Goal: Transaction & Acquisition: Purchase product/service

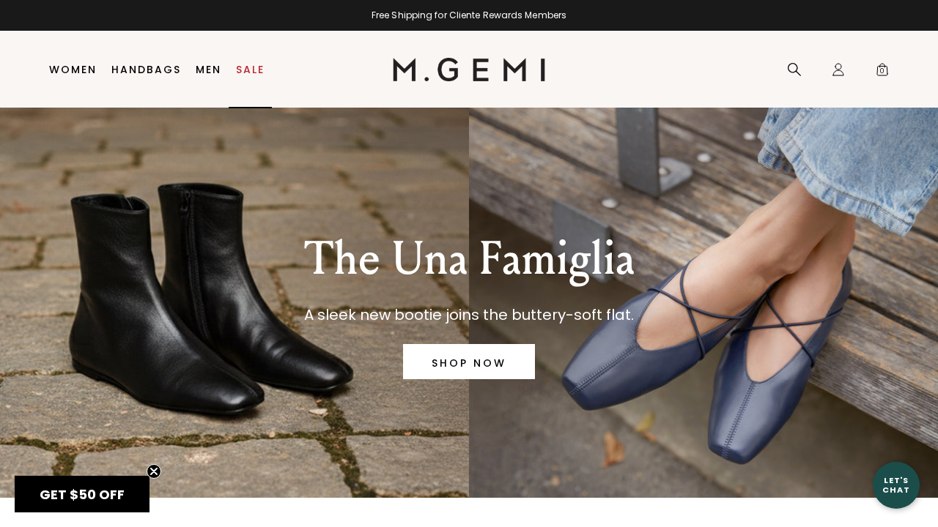
click at [262, 65] on link "Sale" at bounding box center [250, 70] width 29 height 12
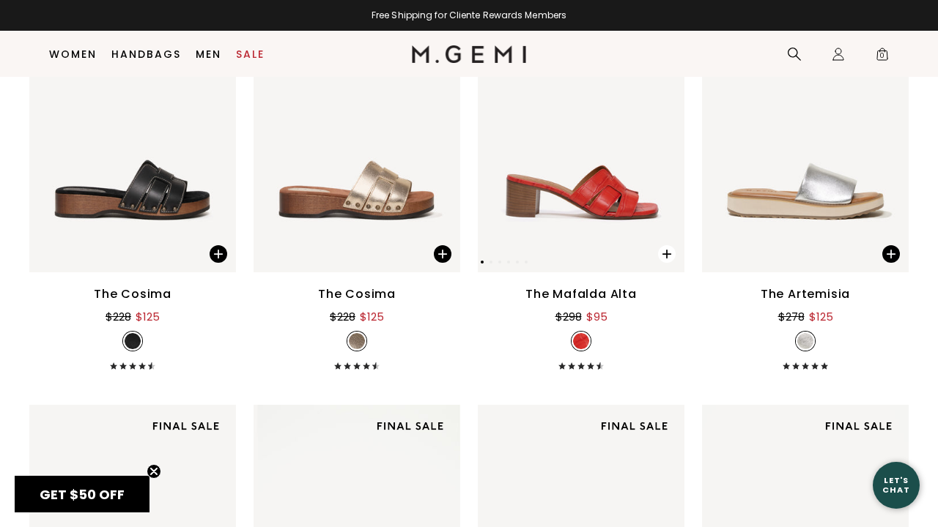
scroll to position [7218, 0]
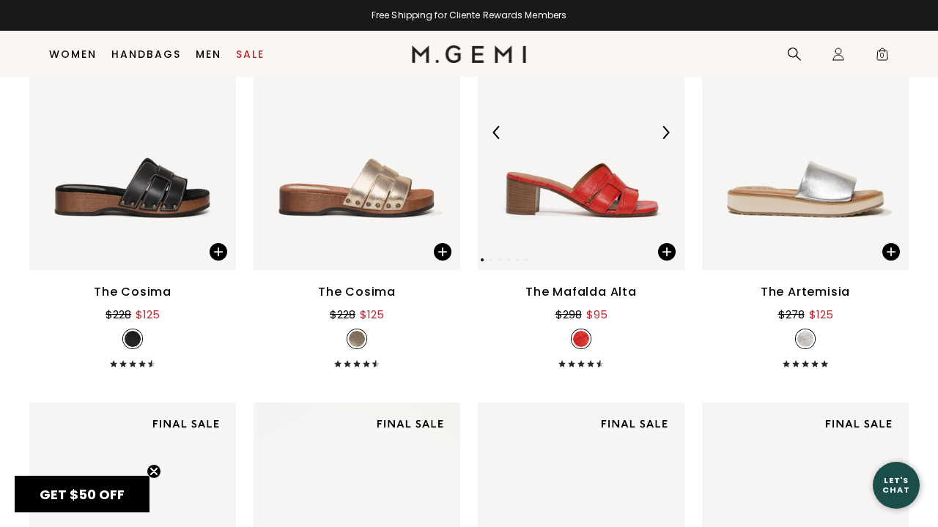
click at [570, 189] on img at bounding box center [581, 132] width 207 height 275
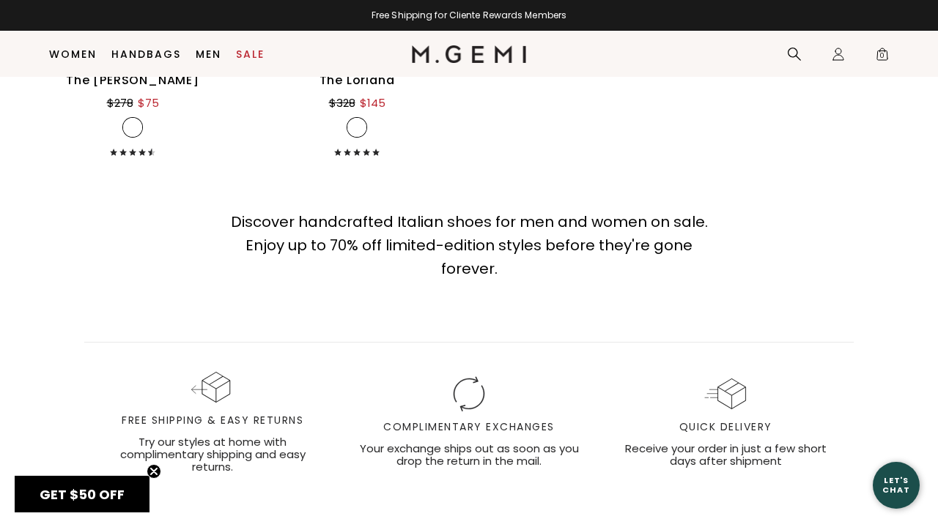
scroll to position [9471, 0]
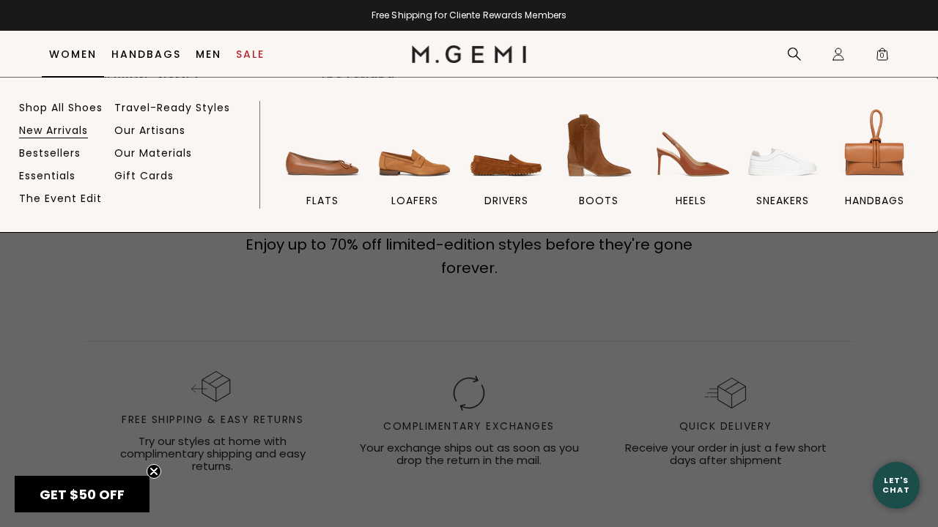
click at [76, 130] on link "New Arrivals" at bounding box center [53, 130] width 69 height 13
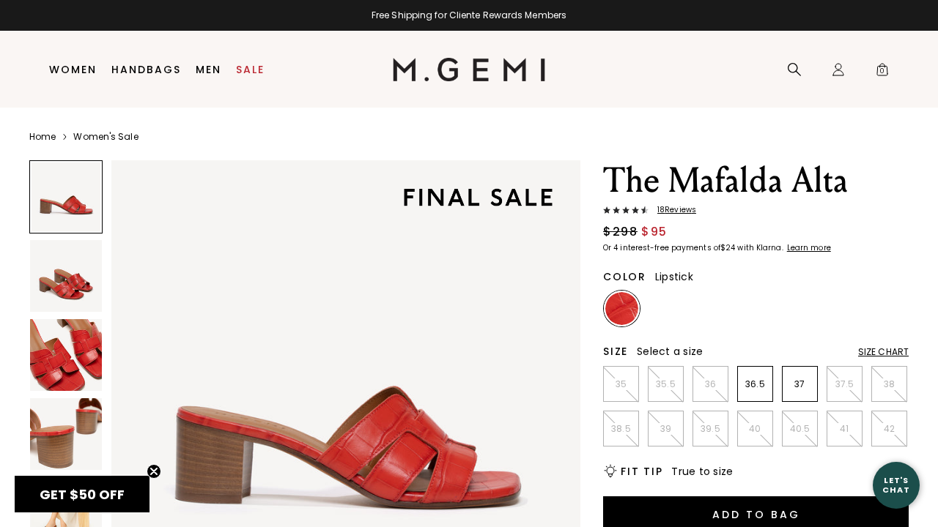
click at [874, 353] on div "Size Chart" at bounding box center [883, 352] width 51 height 12
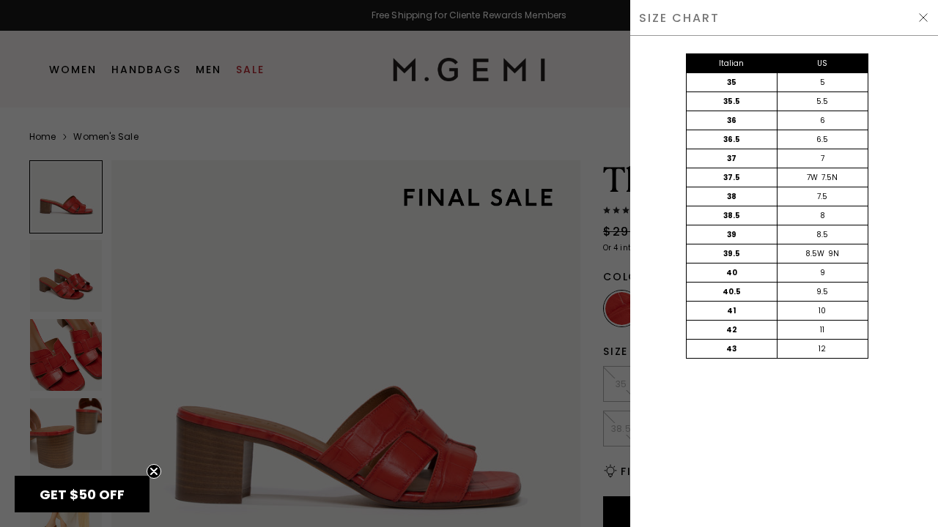
click at [925, 18] on img at bounding box center [923, 18] width 12 height 12
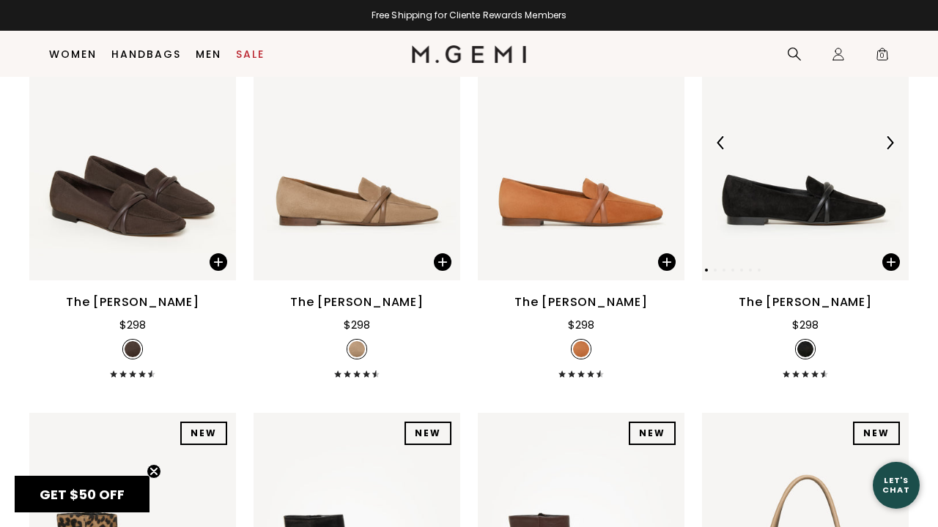
scroll to position [3929, 0]
